Goal: Task Accomplishment & Management: Complete application form

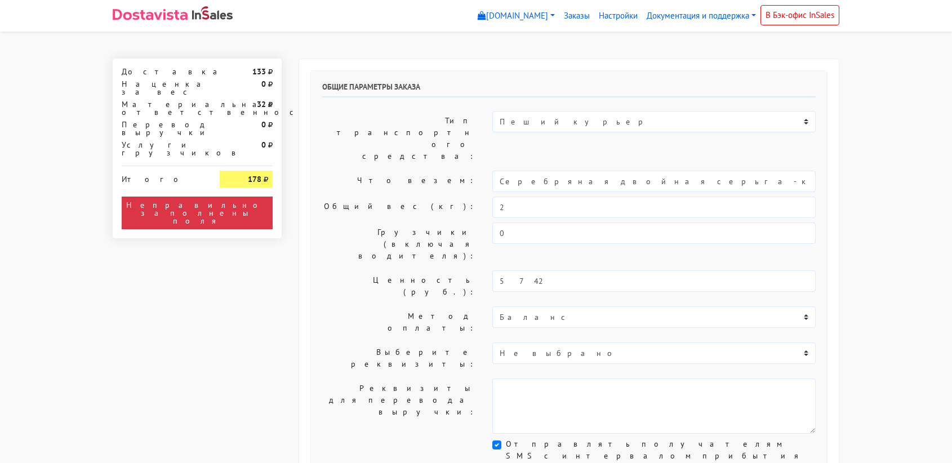
select select "11:00"
select select "21:00"
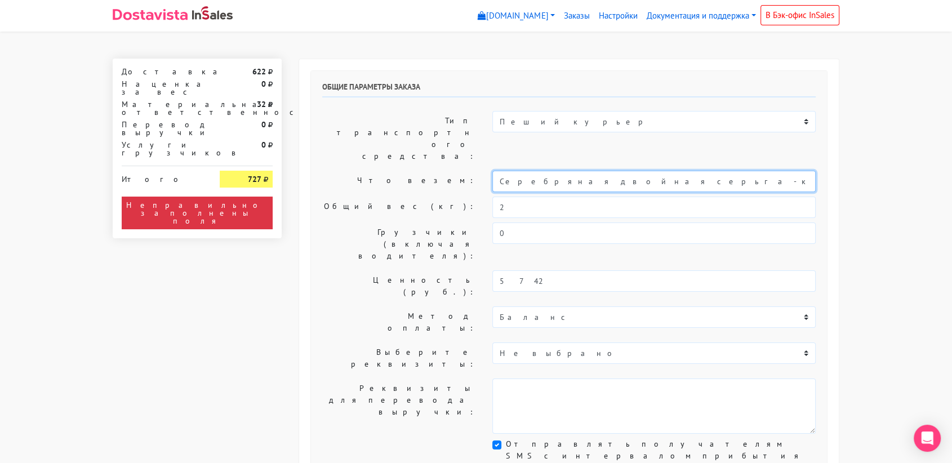
click at [596, 171] on input "Серебряная двойная серьга-кафф" at bounding box center [653, 181] width 323 height 21
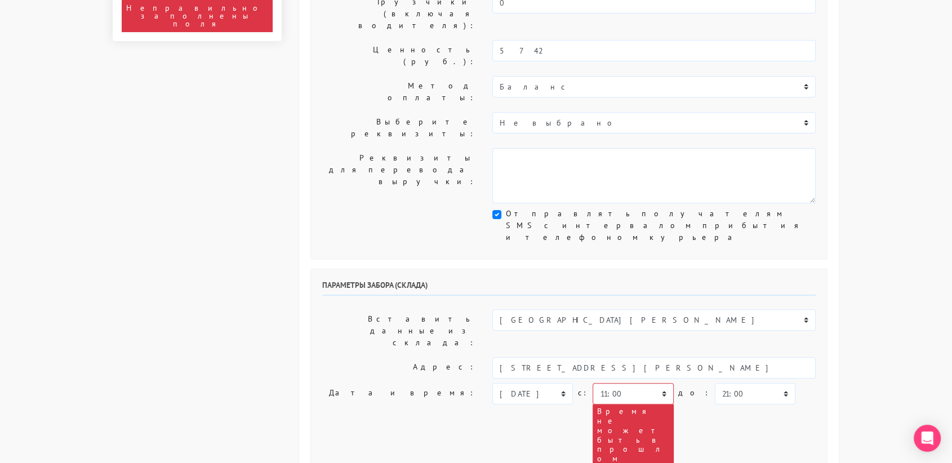
scroll to position [231, 0]
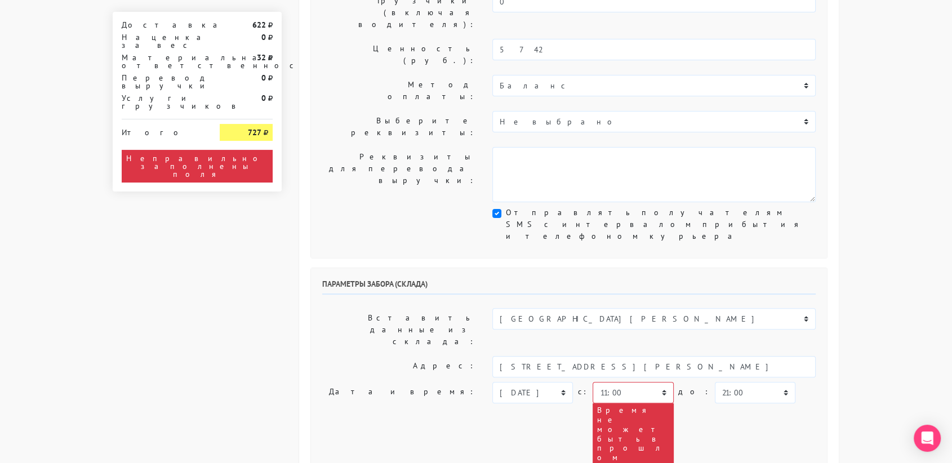
type input "украшение"
click at [566, 382] on select "[DATE] [DATE] [DATE] [DATE] [DATE] [DATE] [DATE] [DATE] [DATE]" at bounding box center [532, 392] width 81 height 21
select select "[DATE]"
click at [492, 382] on select "[DATE] [DATE] [DATE] [DATE] [DATE] [DATE] [DATE] [DATE] [DATE]" at bounding box center [532, 392] width 81 height 21
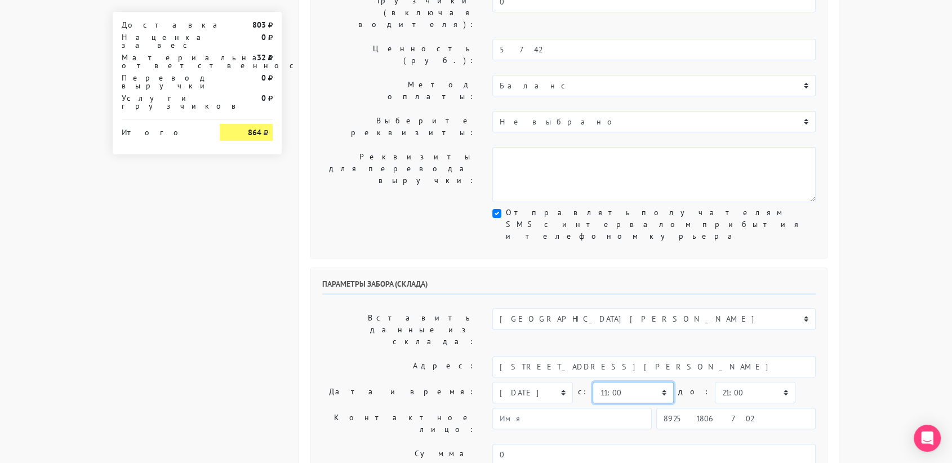
click at [655, 382] on select "00:00 00:30 01:00 01:30 02:00 02:30 03:00 03:30 04:00 04:30 05:00 05:30 06:00 0…" at bounding box center [632, 392] width 81 height 21
click at [592, 382] on select "00:00 00:30 01:00 01:30 02:00 02:30 03:00 03:30 04:00 04:30 05:00 05:30 06:00 0…" at bounding box center [632, 392] width 81 height 21
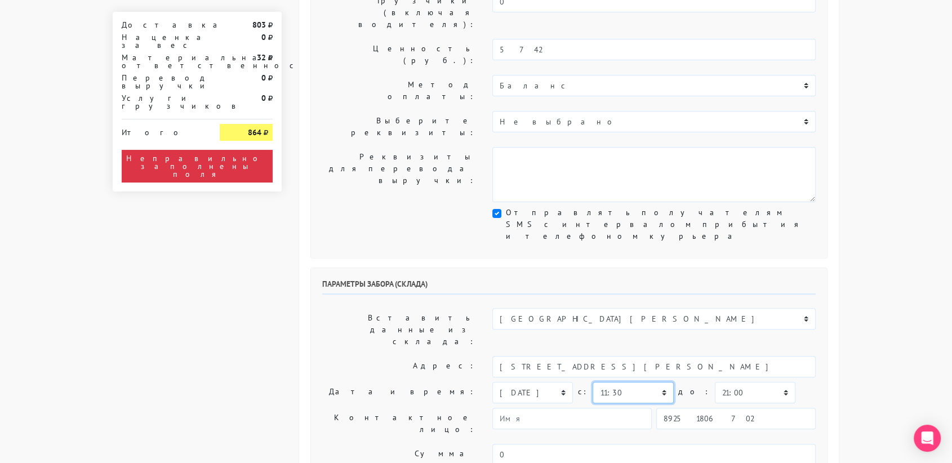
click at [640, 382] on select "00:00 00:30 01:00 01:30 02:00 02:30 03:00 03:30 04:00 04:30 05:00 05:30 06:00 0…" at bounding box center [632, 392] width 81 height 21
select select "10:30"
click at [592, 382] on select "00:00 00:30 01:00 01:30 02:00 02:30 03:00 03:30 04:00 04:30 05:00 05:30 06:00 0…" at bounding box center [632, 392] width 81 height 21
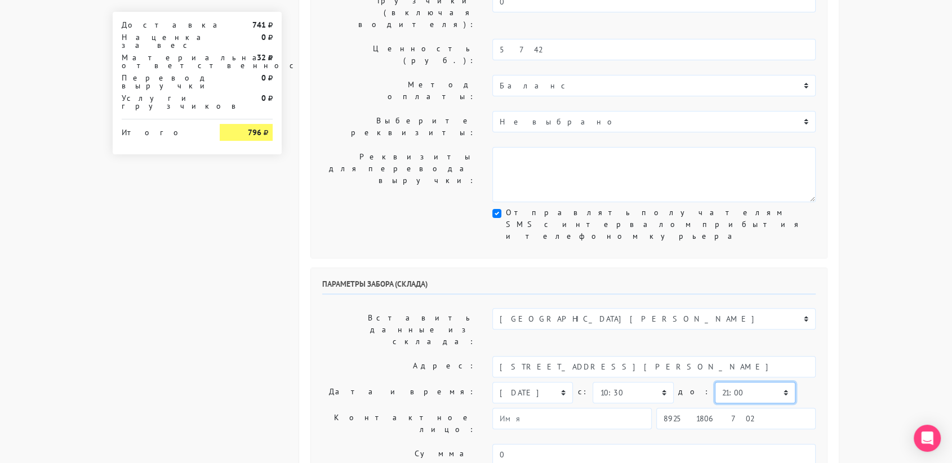
click at [732, 382] on select "00:00 00:30 01:00 01:30 02:00 02:30 03:00 03:30 04:00 04:30 05:00 05:30 06:00 0…" at bounding box center [755, 392] width 81 height 21
select select "11:00"
click at [715, 382] on select "00:00 00:30 01:00 01:30 02:00 02:30 03:00 03:30 04:00 04:30 05:00 05:30 06:00 0…" at bounding box center [755, 392] width 81 height 21
click at [748, 408] on input "89251806702" at bounding box center [735, 418] width 159 height 21
type input "9234448187"
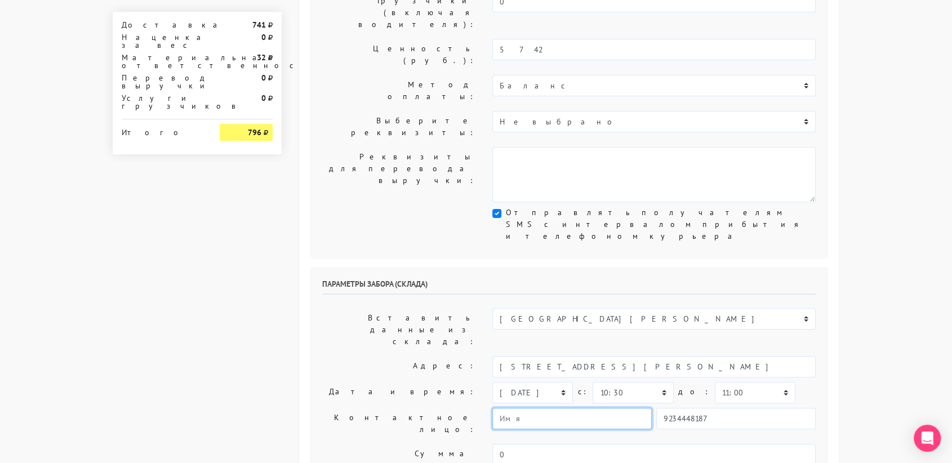
type input "[PERSON_NAME]"
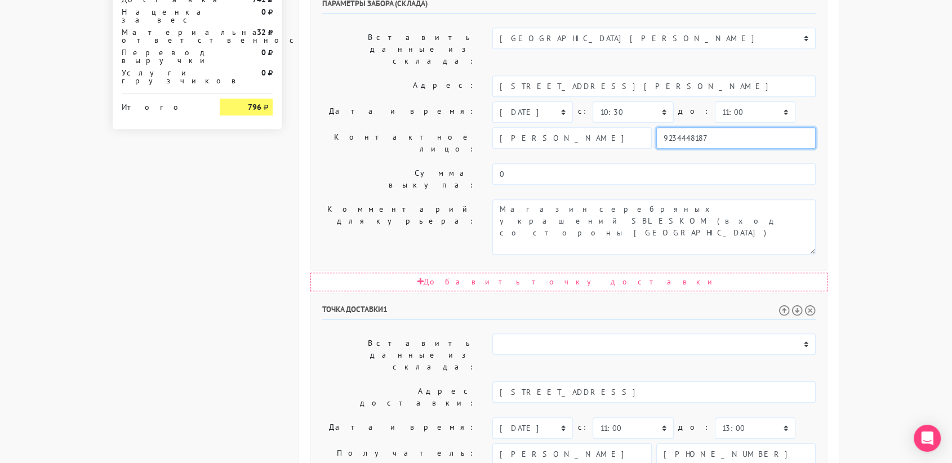
scroll to position [512, 0]
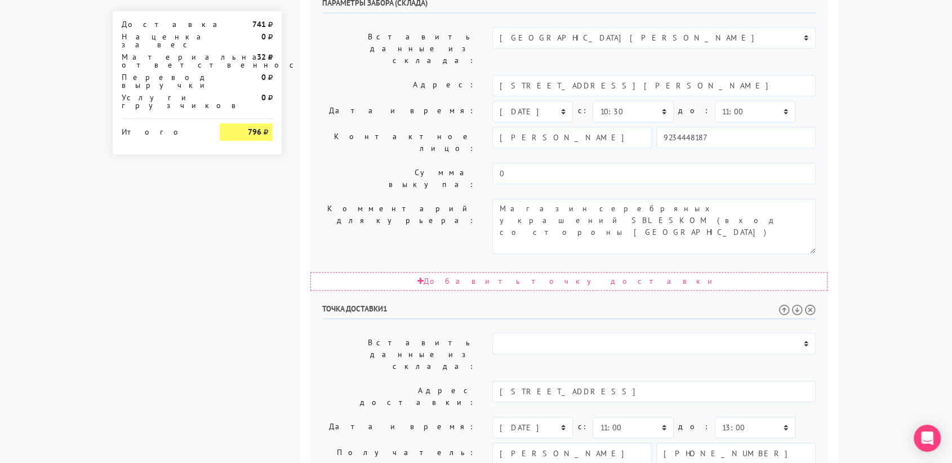
drag, startPoint x: 577, startPoint y: 318, endPoint x: 511, endPoint y: 316, distance: 65.4
click at [739, 443] on input "[PHONE_NUMBER]" at bounding box center [735, 453] width 159 height 21
type input "+"
paste input "[PHONE_NUMBER]"
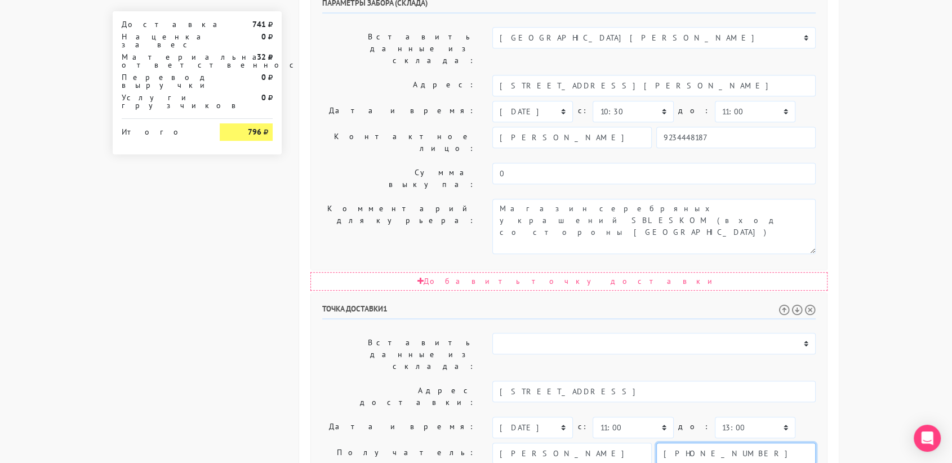
type input "[PHONE_NUMBER]"
drag, startPoint x: 563, startPoint y: 269, endPoint x: 475, endPoint y: 271, distance: 87.3
click at [475, 443] on div "Получатель: [PERSON_NAME] [PHONE_NUMBER]" at bounding box center [569, 453] width 510 height 21
type input "[PERSON_NAME]"
drag, startPoint x: 583, startPoint y: 315, endPoint x: 496, endPoint y: 307, distance: 88.2
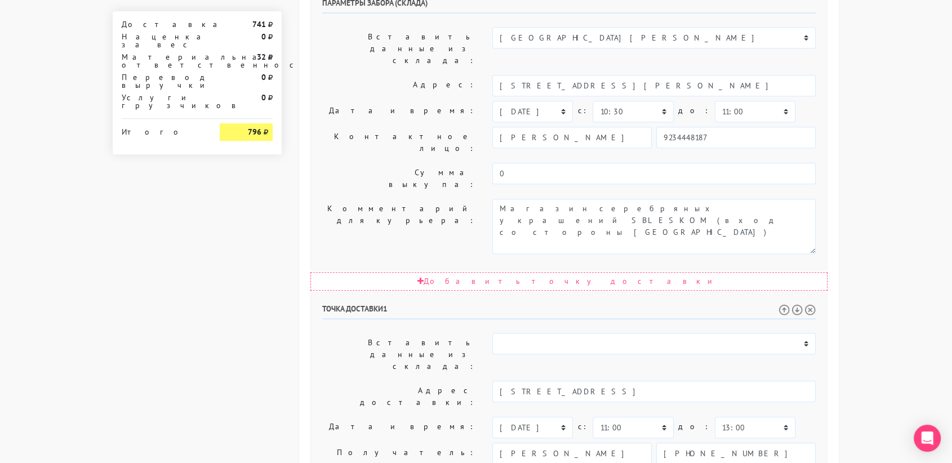
drag, startPoint x: 573, startPoint y: 328, endPoint x: 525, endPoint y: 301, distance: 55.7
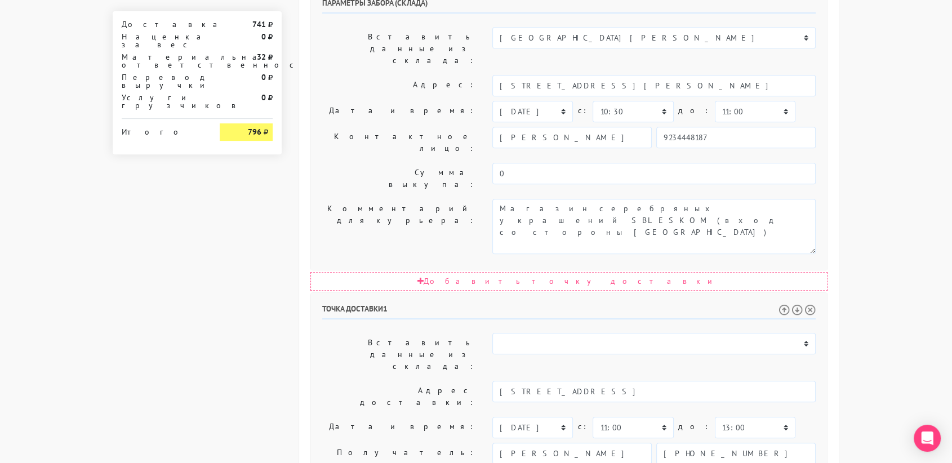
scroll to position [0, 0]
drag, startPoint x: 551, startPoint y: 340, endPoint x: 497, endPoint y: 310, distance: 61.0
drag, startPoint x: 771, startPoint y: 295, endPoint x: 623, endPoint y: 293, distance: 148.1
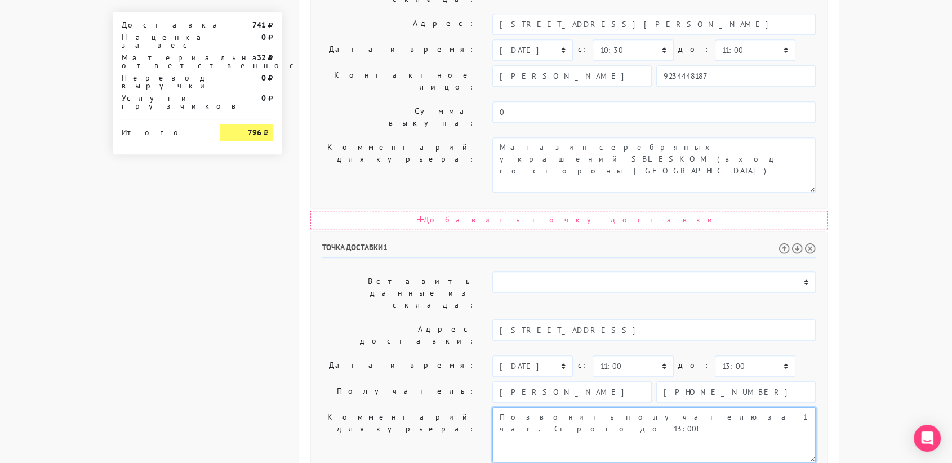
type textarea "Позвонить получателю за 1 час. Строго до 13:00!"
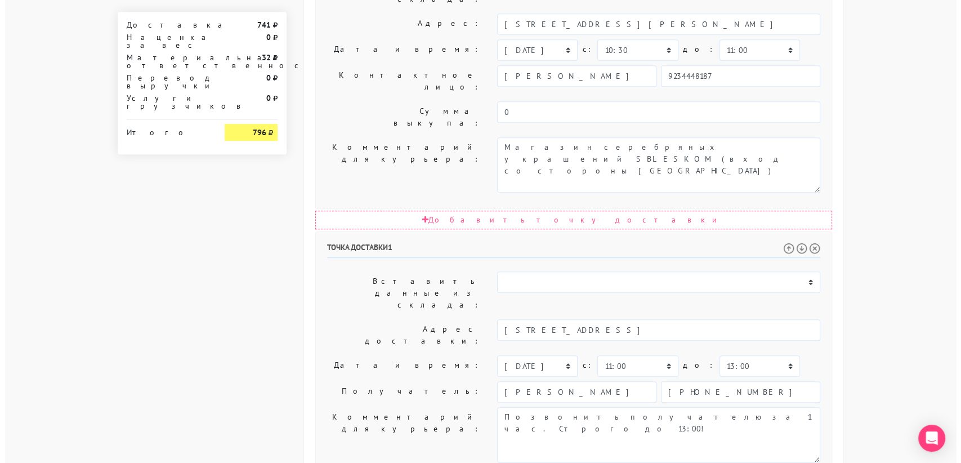
scroll to position [0, 0]
